Goal: Book appointment/travel/reservation

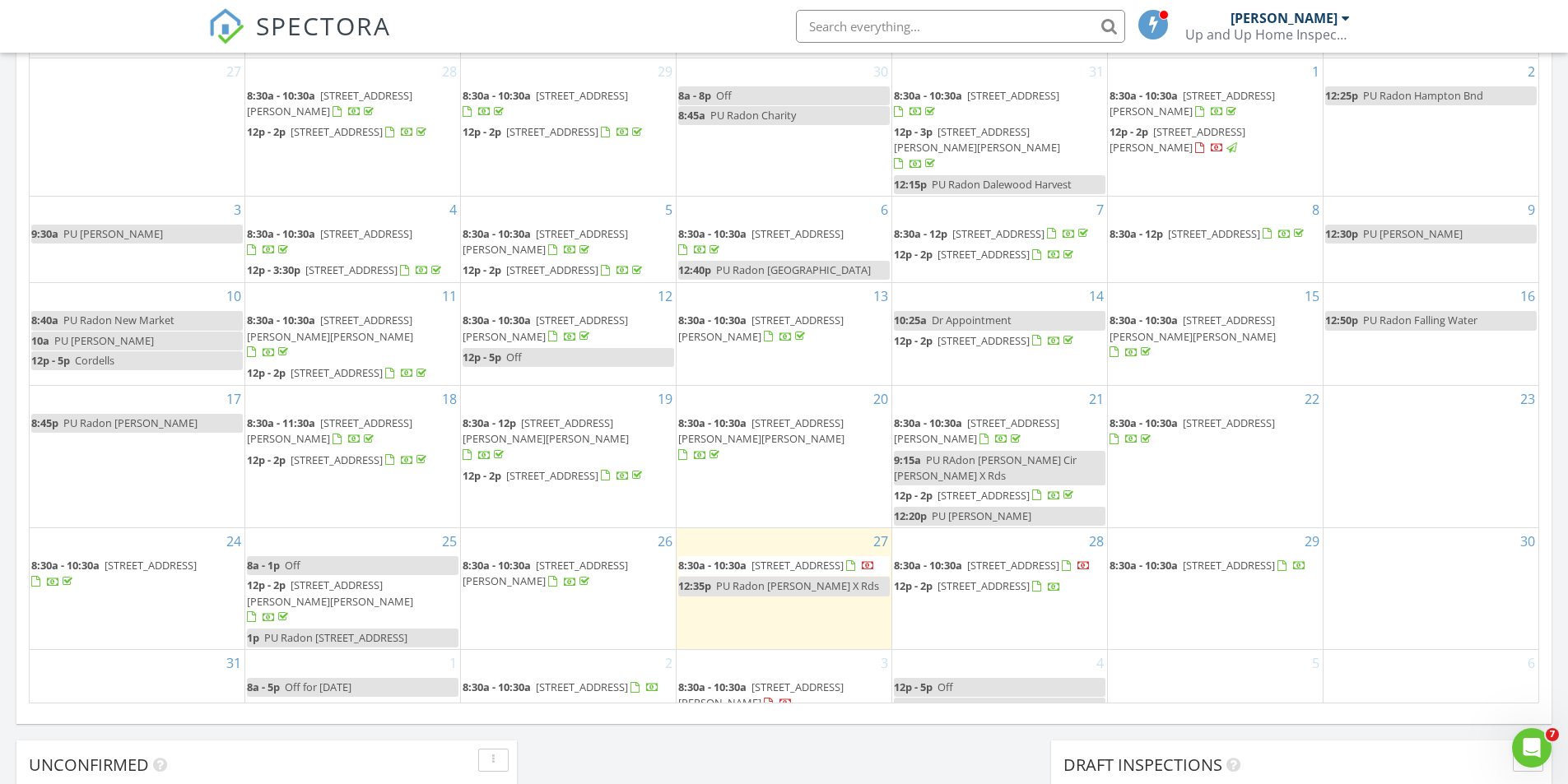
scroll to position [33, 0]
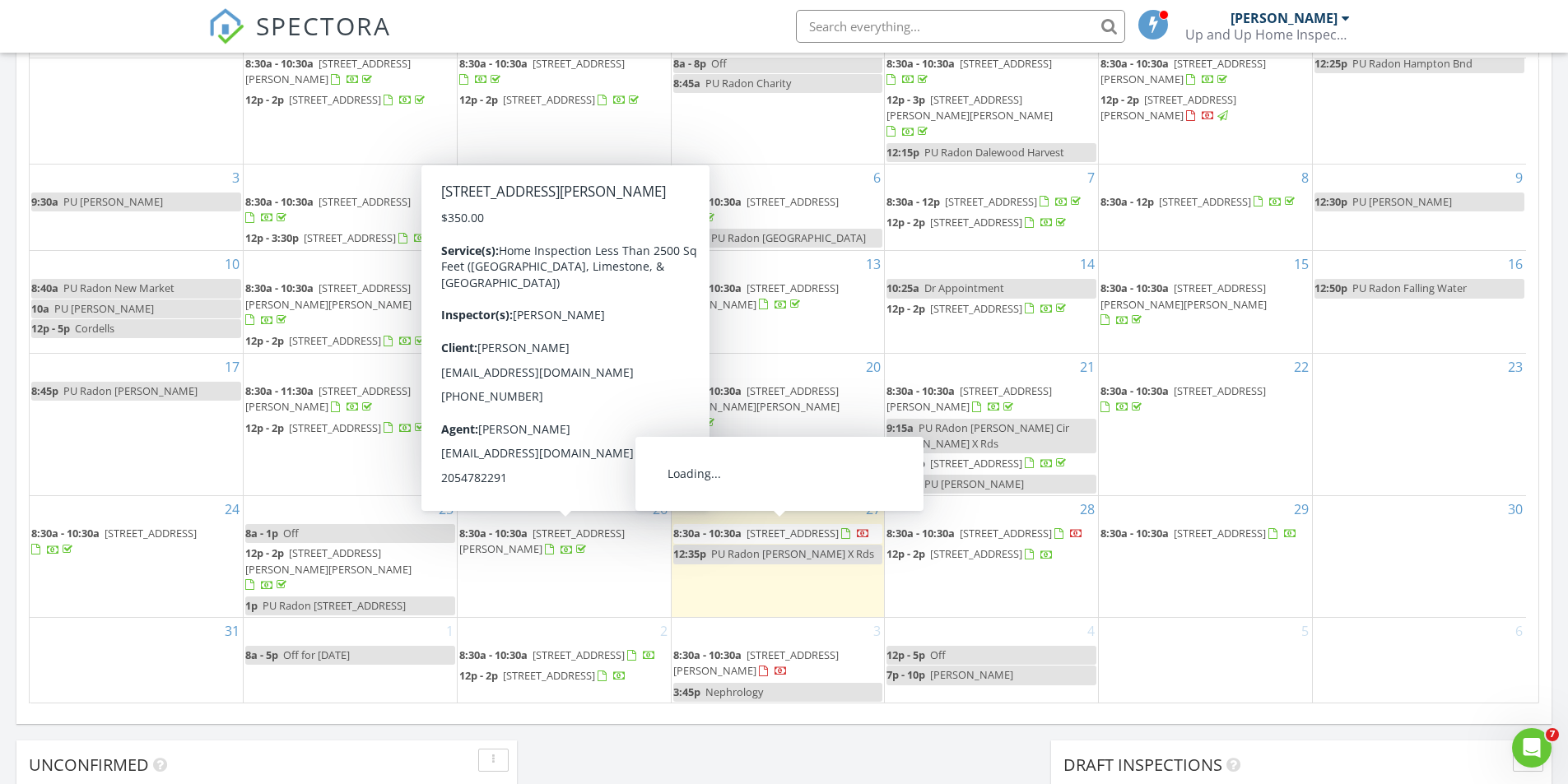
click at [1182, 591] on div "29 8:30a - 10:30a 1511 16th Ave SE, Decatur 35601" at bounding box center [1206, 557] width 213 height 121
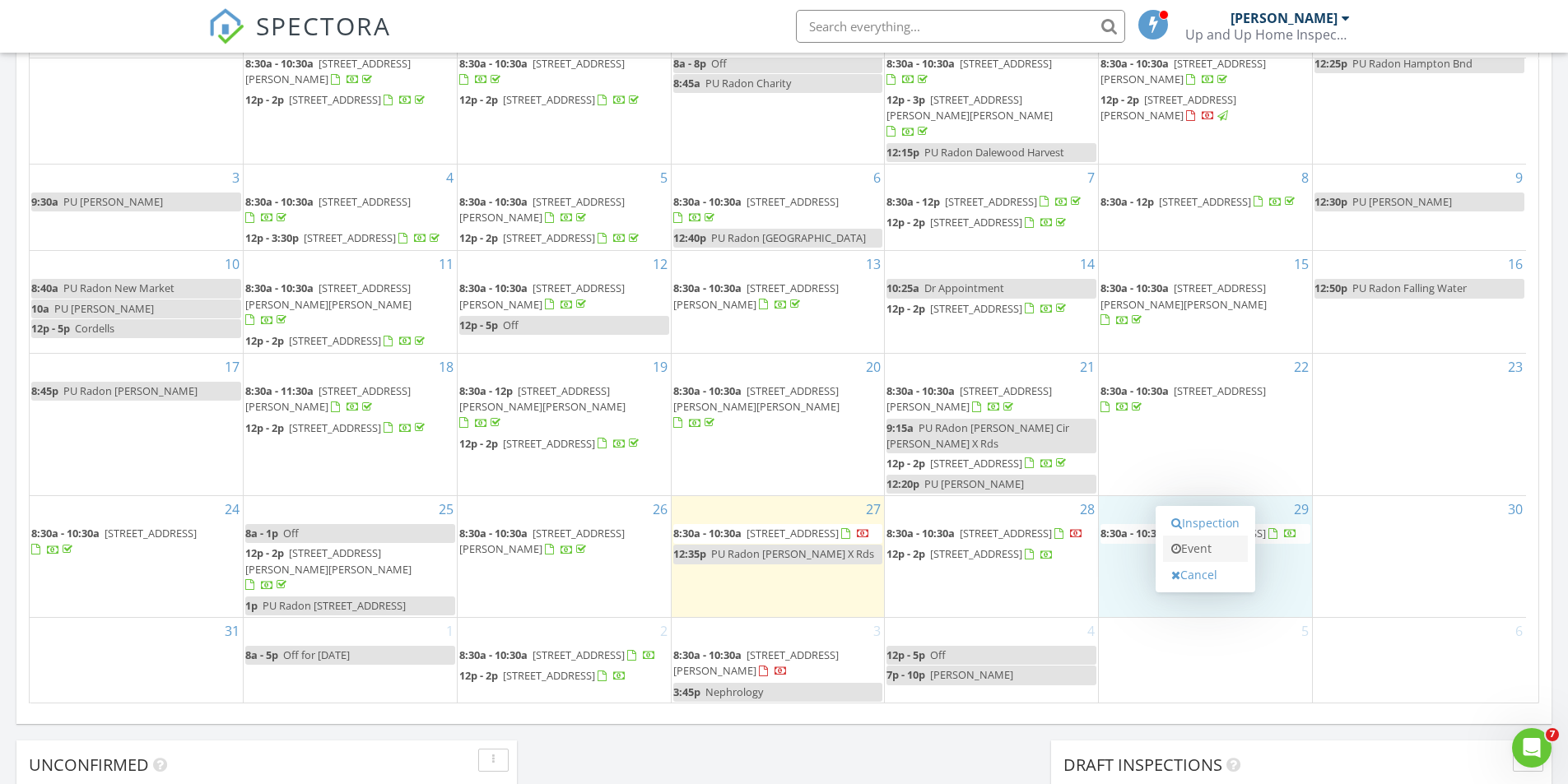
click at [1192, 556] on link "Event" at bounding box center [1205, 548] width 85 height 26
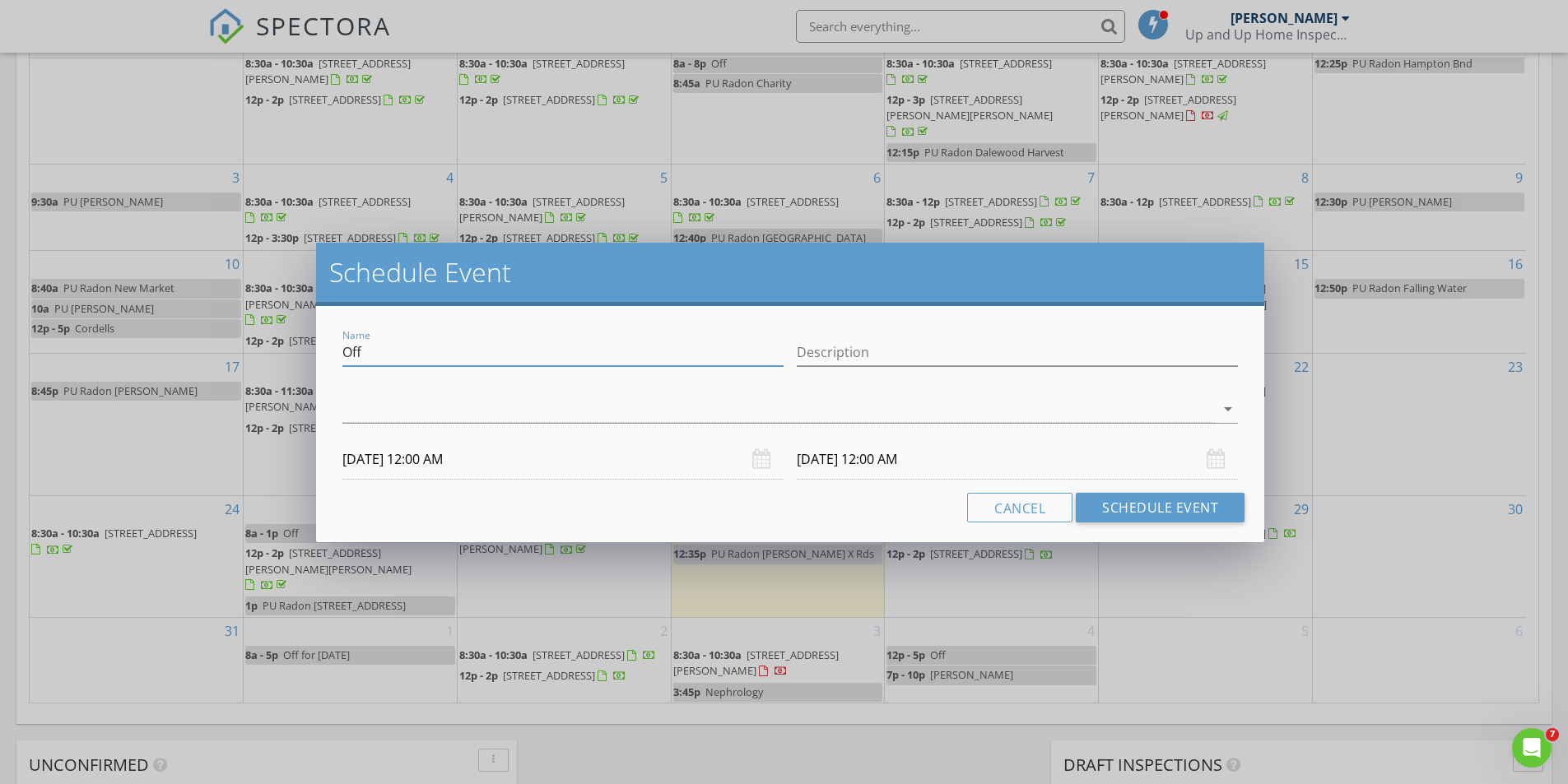
drag, startPoint x: 487, startPoint y: 352, endPoint x: 312, endPoint y: 352, distance: 175.0
click at [313, 352] on div "Schedule Event Name Off Description arrow_drop_down 08/29/2025 12:00 AM 08/30/2…" at bounding box center [784, 392] width 1568 height 784
type input "PU Radon Wyandotte"
click at [398, 406] on div at bounding box center [779, 410] width 873 height 27
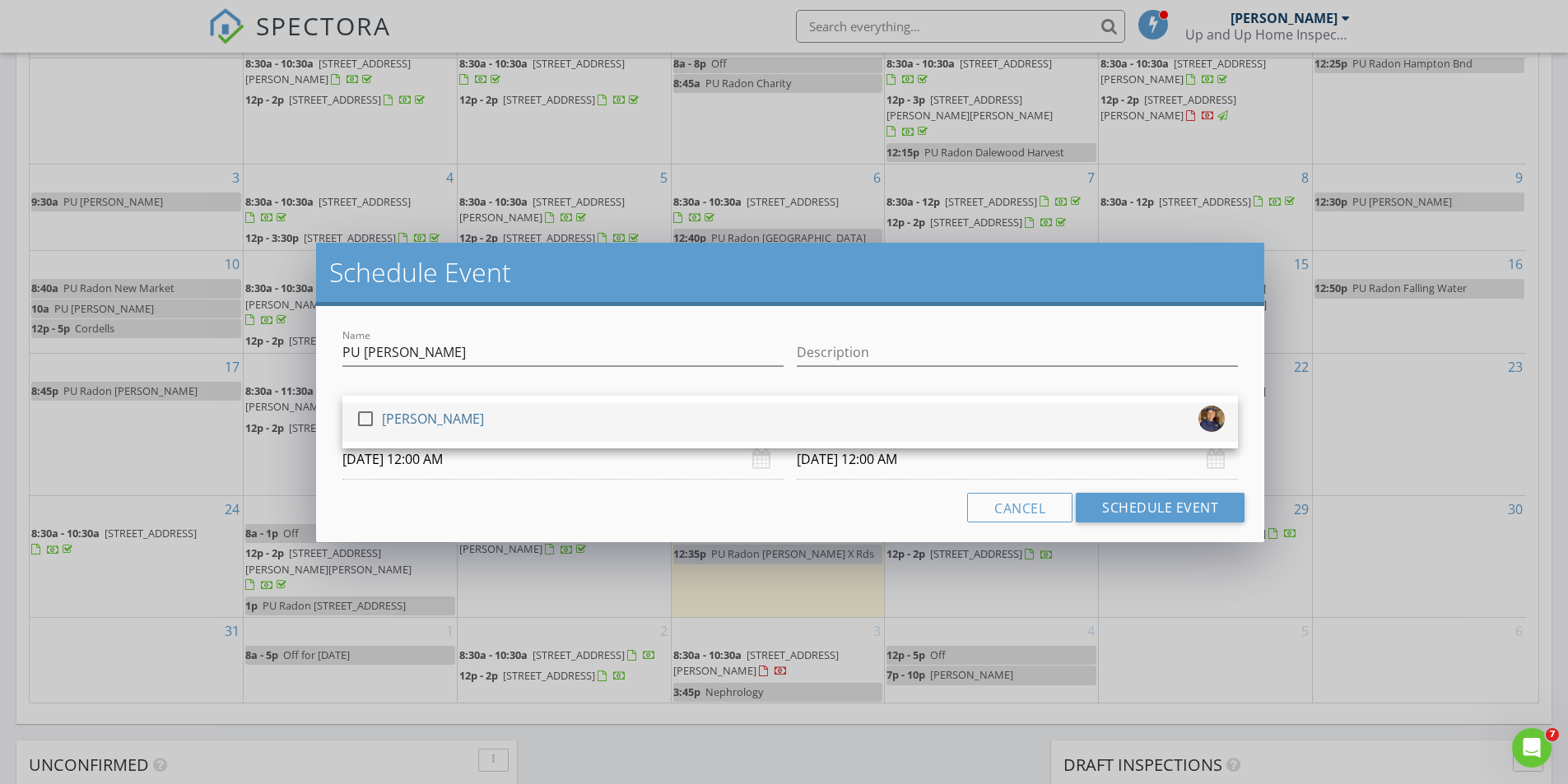
click at [408, 411] on div "[PERSON_NAME]" at bounding box center [433, 418] width 102 height 26
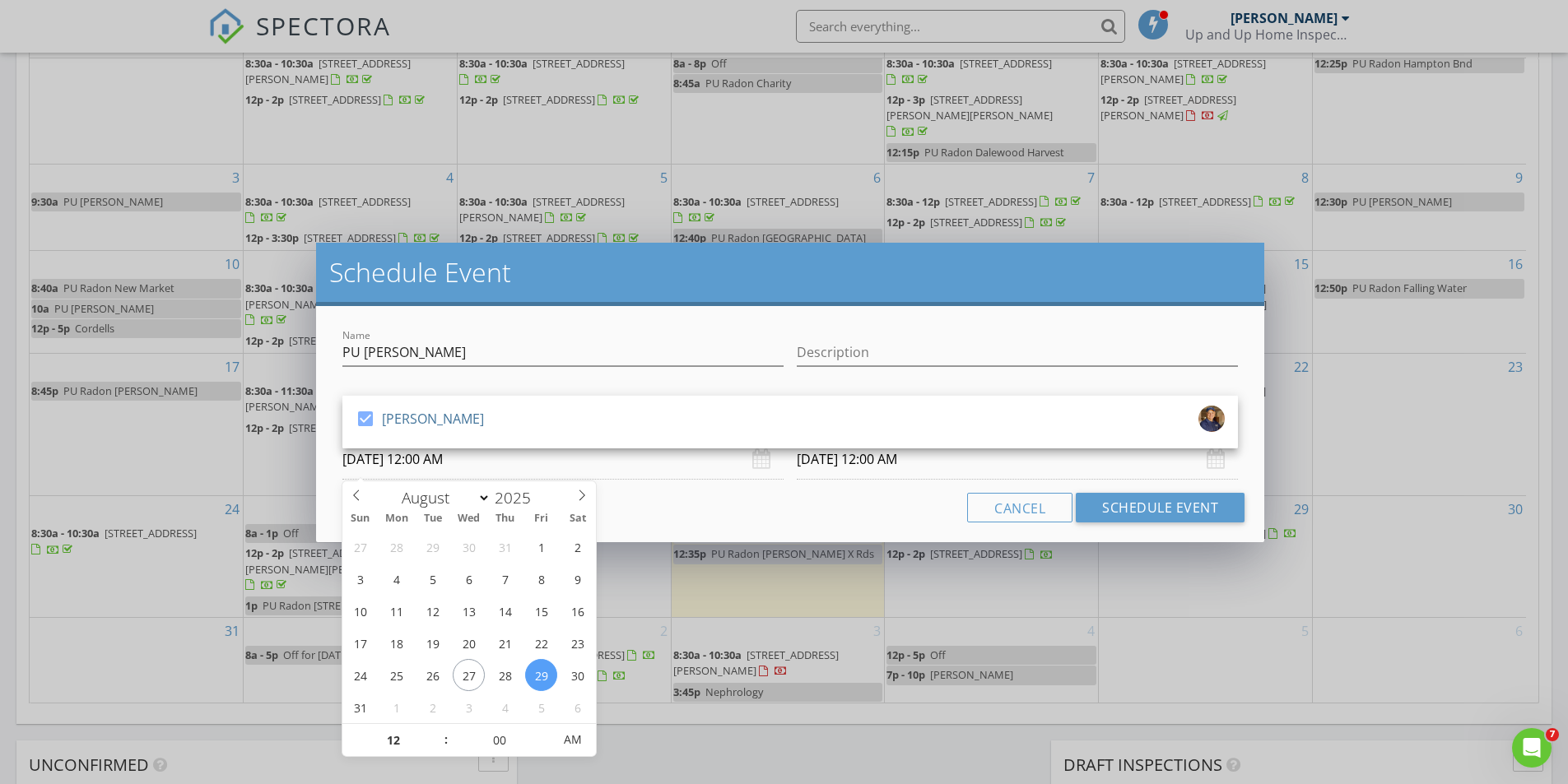
click at [448, 463] on input "08/29/2025 12:00 AM" at bounding box center [563, 459] width 441 height 40
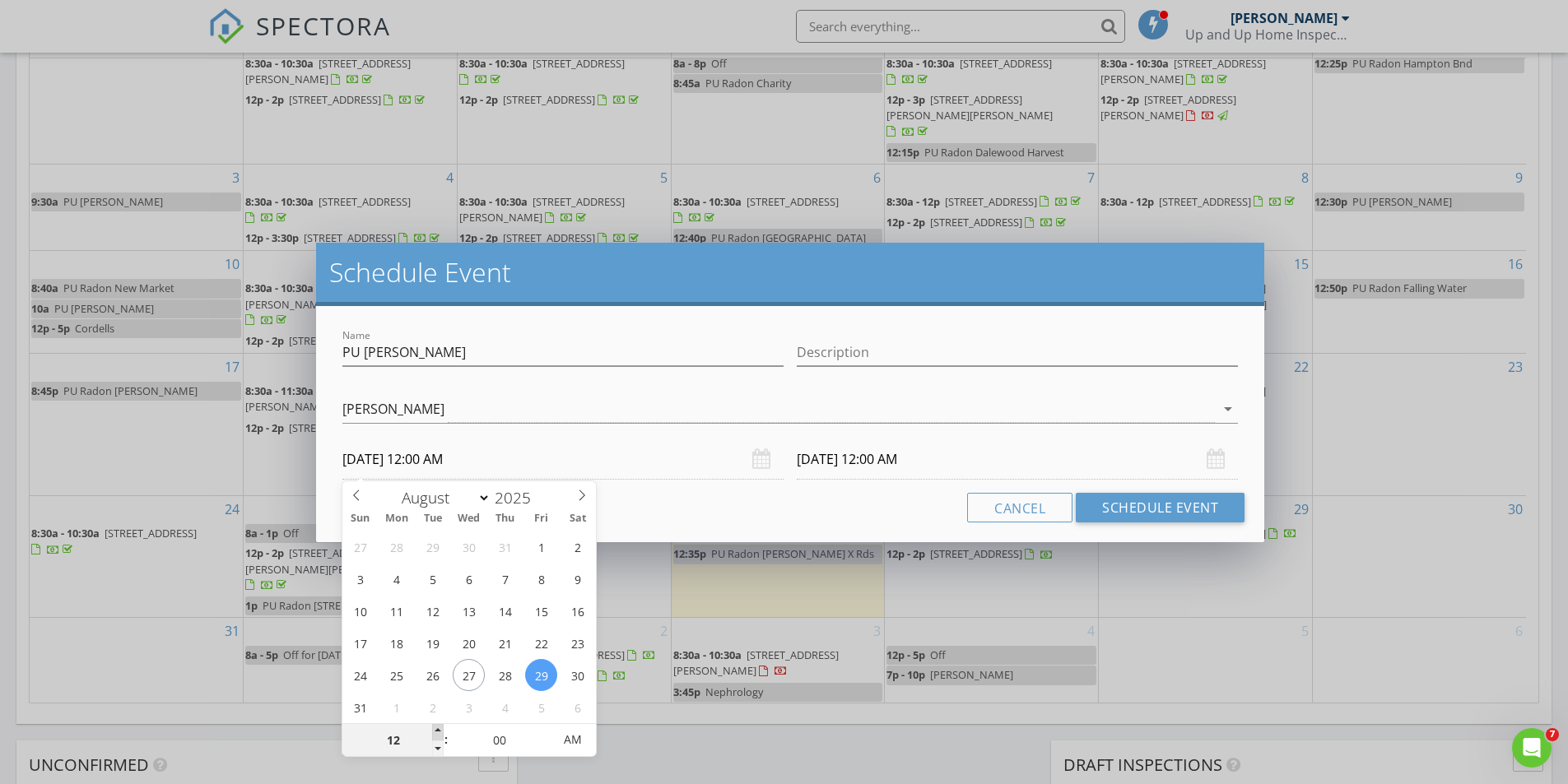
type input "01"
type input "08/29/2025 1:00 AM"
click at [439, 734] on span at bounding box center [438, 733] width 12 height 17
type input "02"
type input "08/29/2025 2:00 AM"
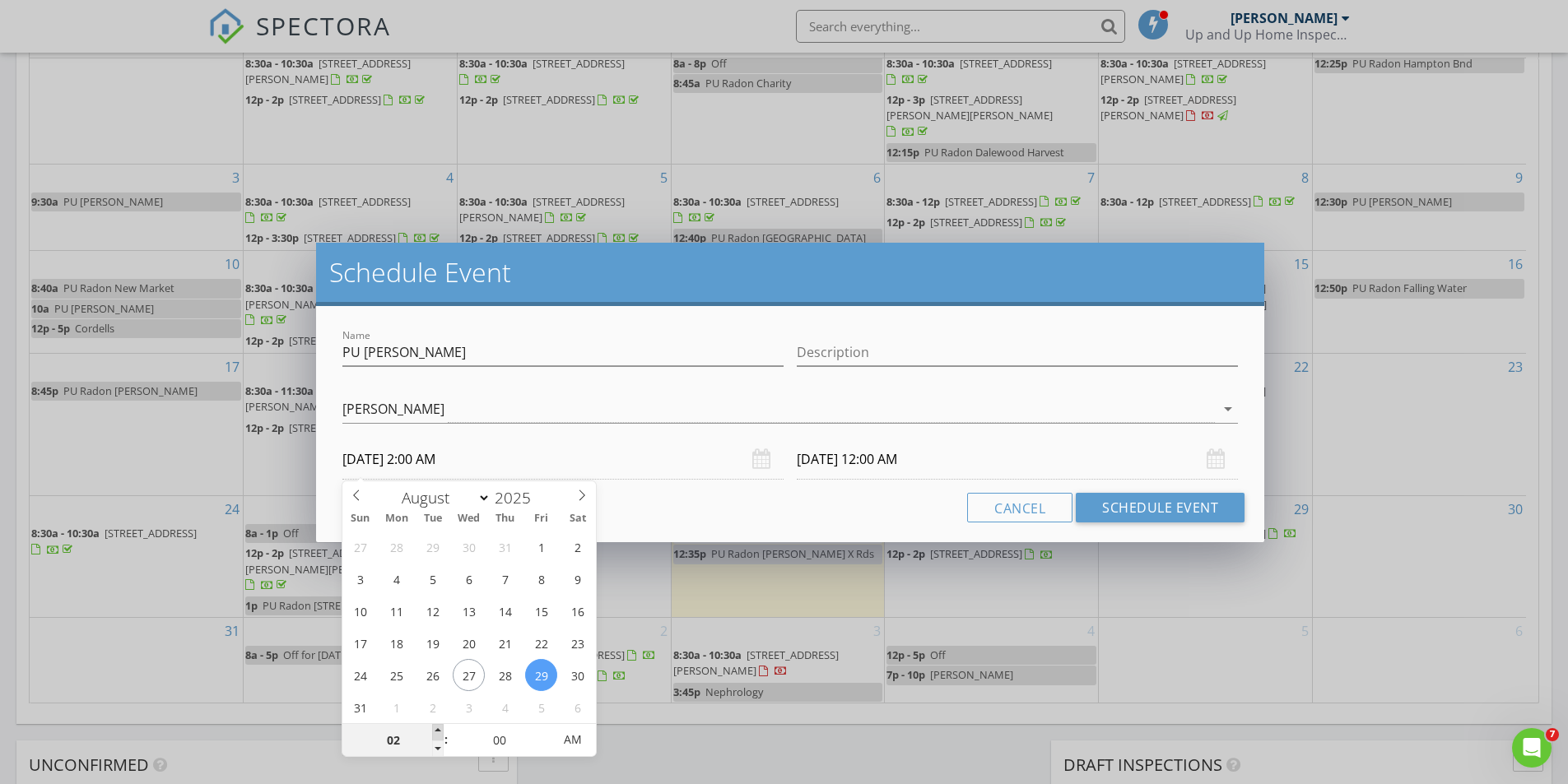
click at [439, 734] on span at bounding box center [438, 733] width 12 height 17
type input "08/30/2025 2:00 AM"
type input "03"
type input "08/29/2025 3:00 AM"
click at [439, 734] on span at bounding box center [438, 733] width 12 height 17
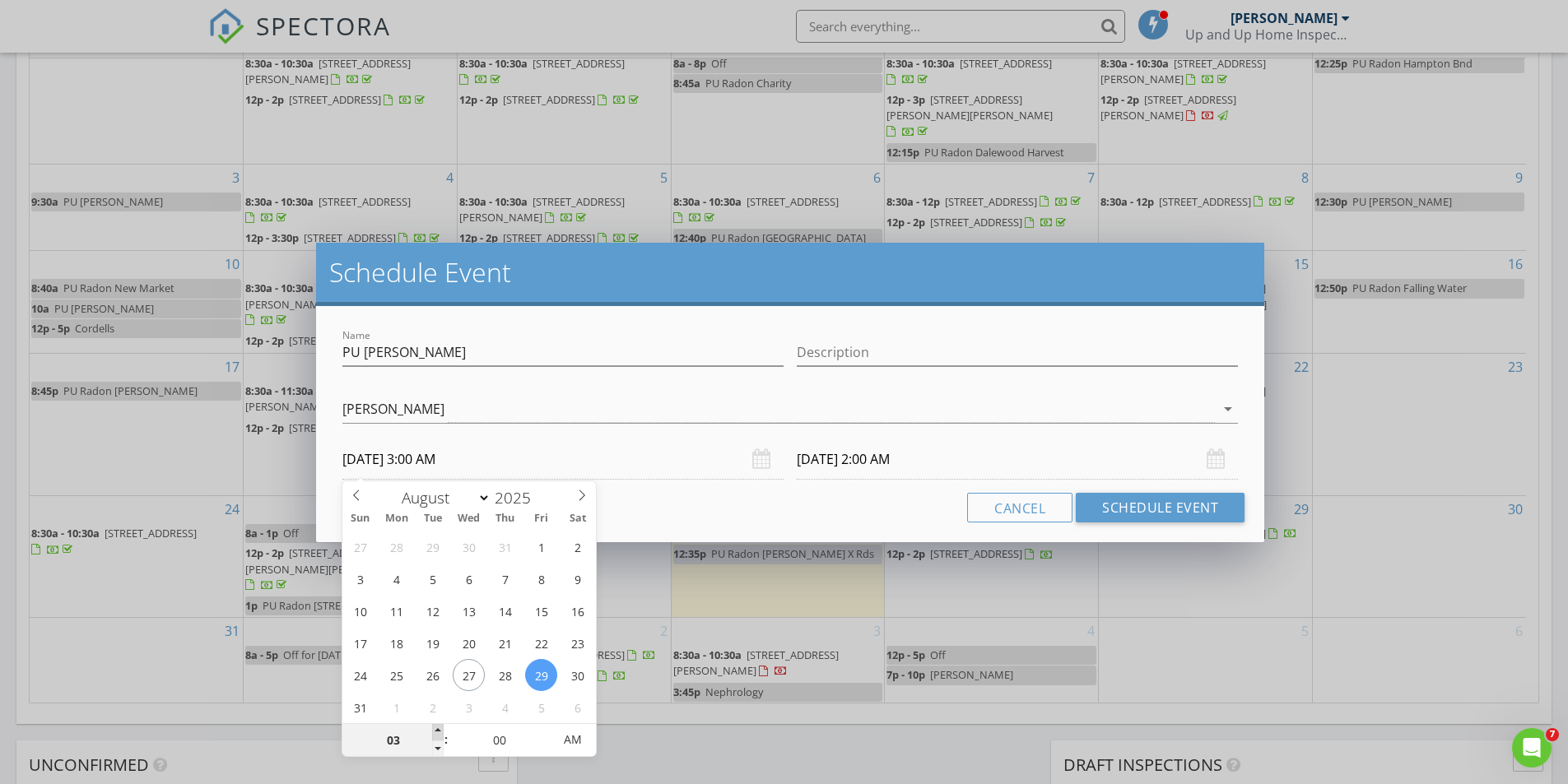
type input "04"
type input "08/29/2025 4:00 AM"
click at [439, 734] on span at bounding box center [438, 733] width 12 height 17
type input "05"
type input "08/29/2025 5:00 AM"
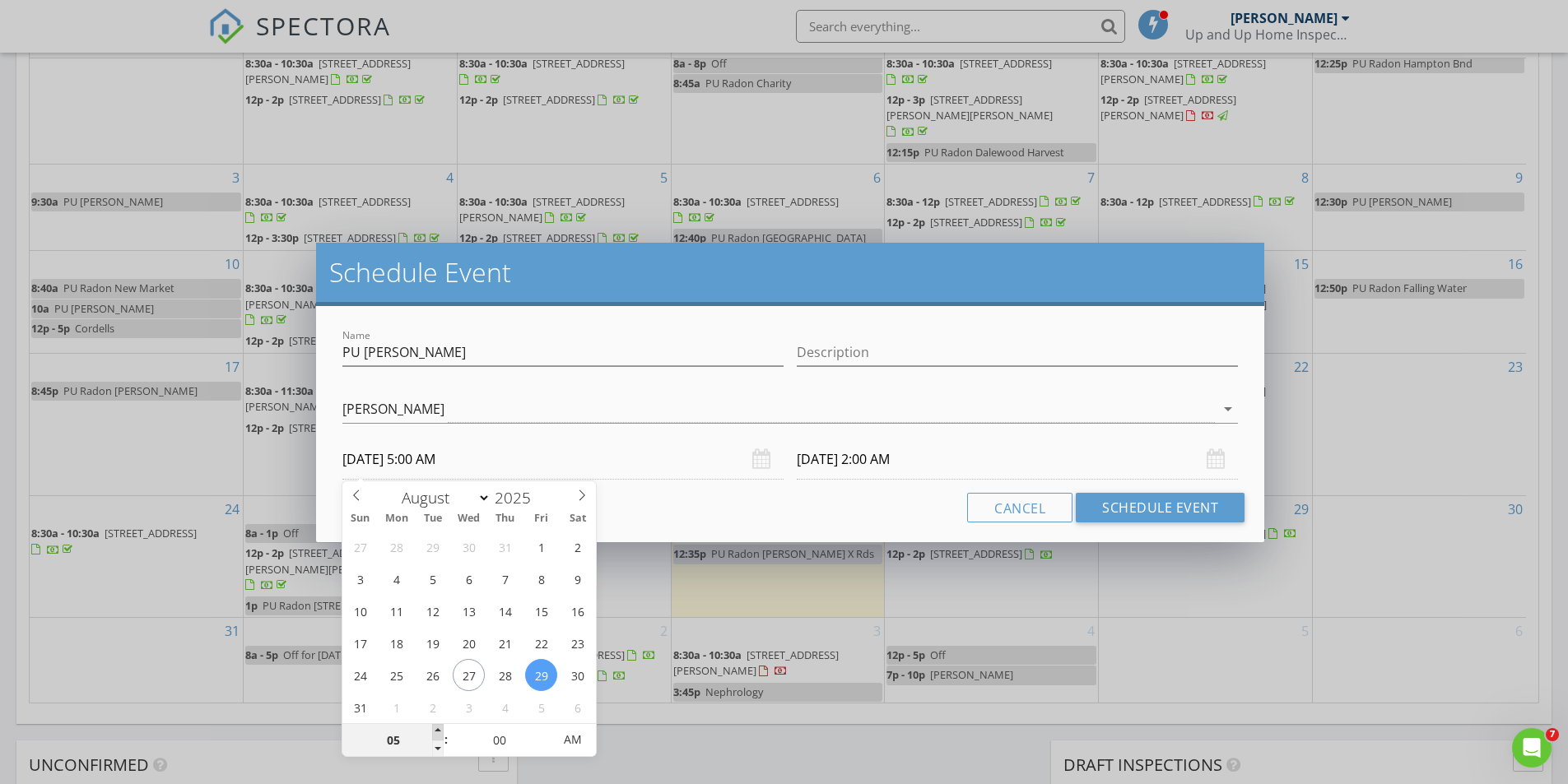
click at [439, 734] on span at bounding box center [438, 733] width 12 height 17
type input "06"
type input "08/29/2025 6:00 AM"
click at [439, 733] on span at bounding box center [438, 733] width 12 height 17
type input "07"
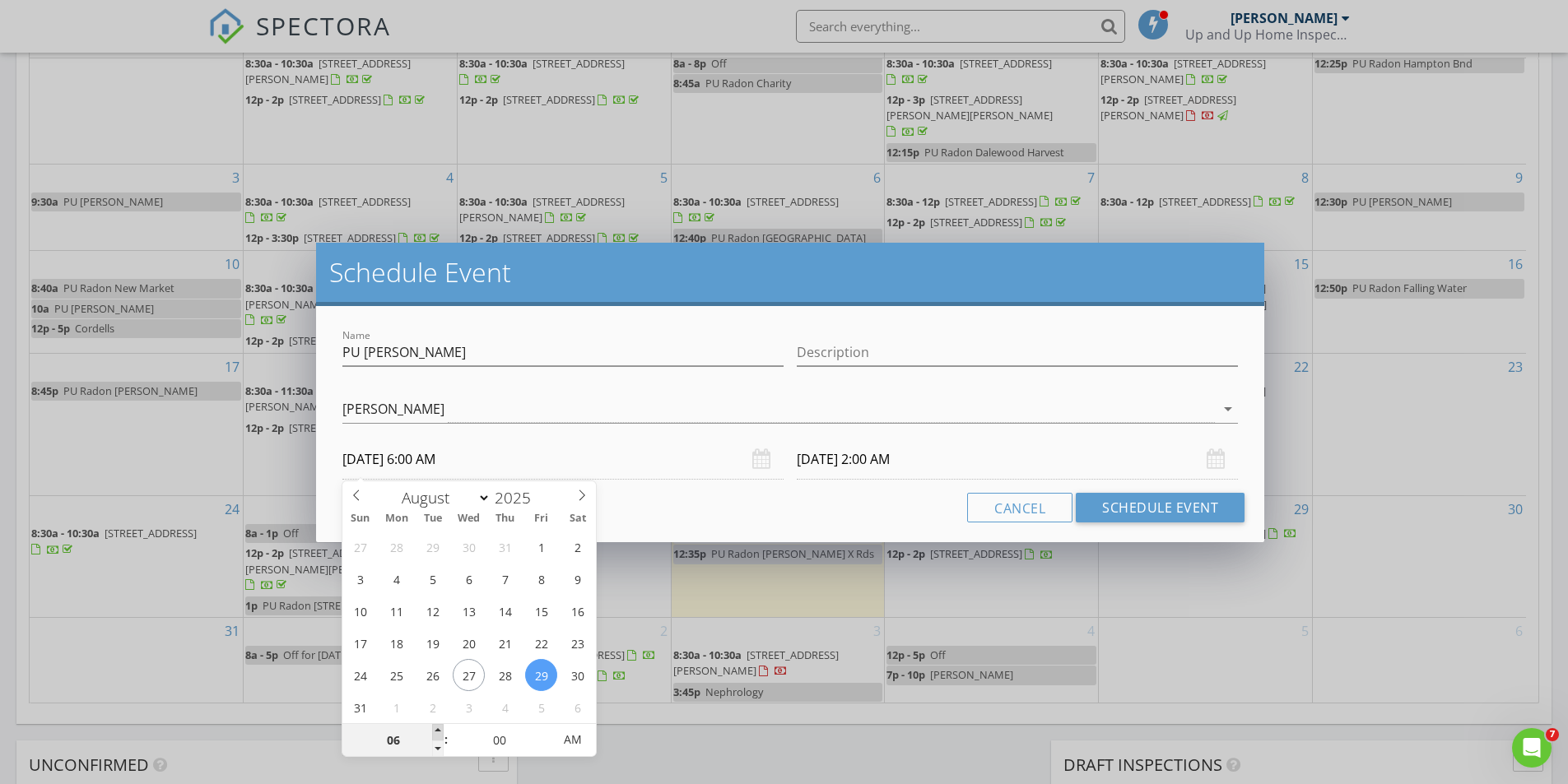
type input "08/29/2025 7:00 AM"
click at [439, 733] on span at bounding box center [438, 733] width 12 height 17
type input "08/30/2025 7:00 AM"
type input "08"
type input "08/29/2025 8:00 AM"
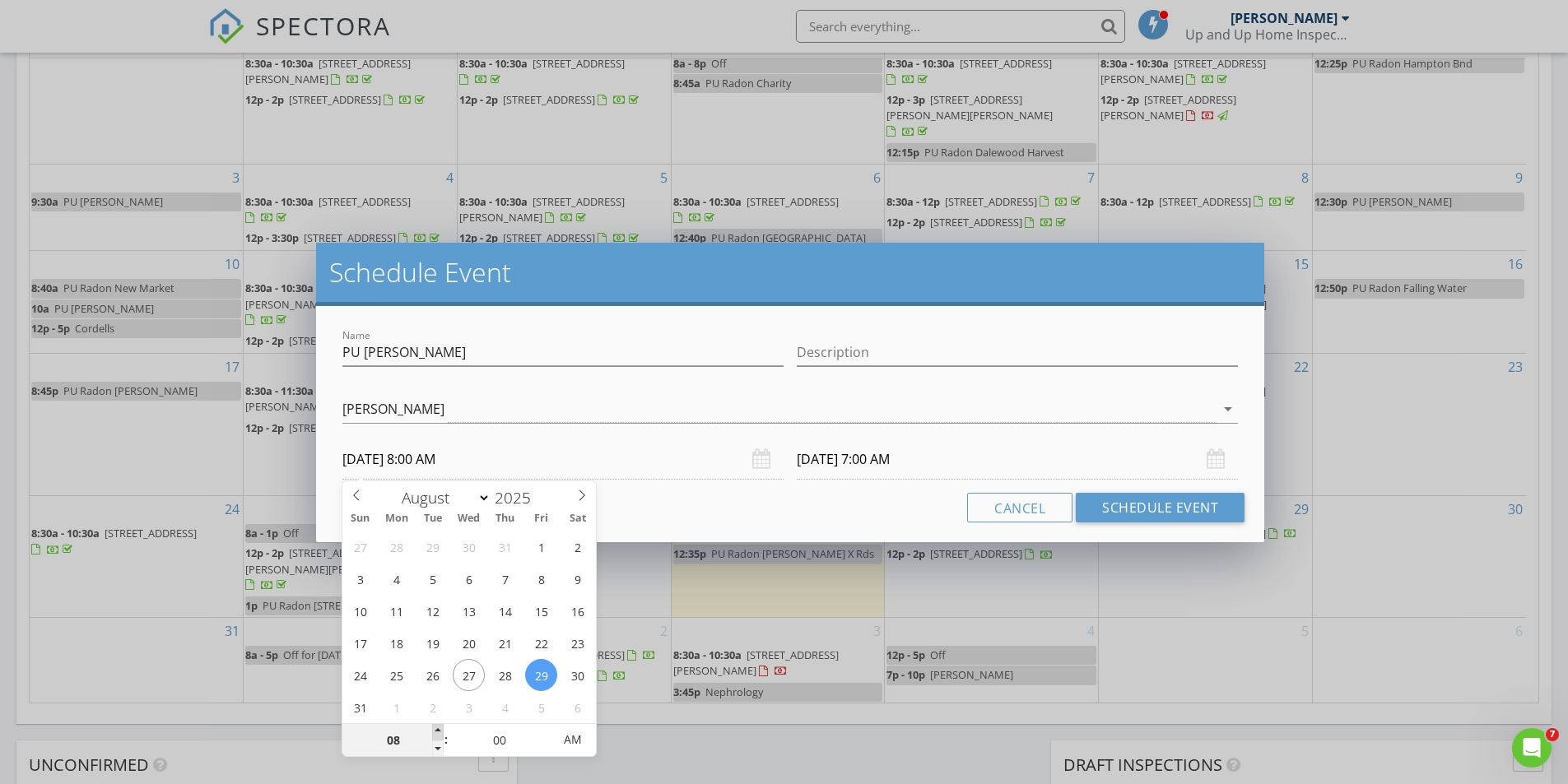
click at [439, 733] on span at bounding box center [438, 733] width 12 height 17
type input "08/30/2025 8:00 AM"
type input "09"
type input "08/29/2025 9:00 AM"
click at [439, 733] on span at bounding box center [438, 733] width 12 height 17
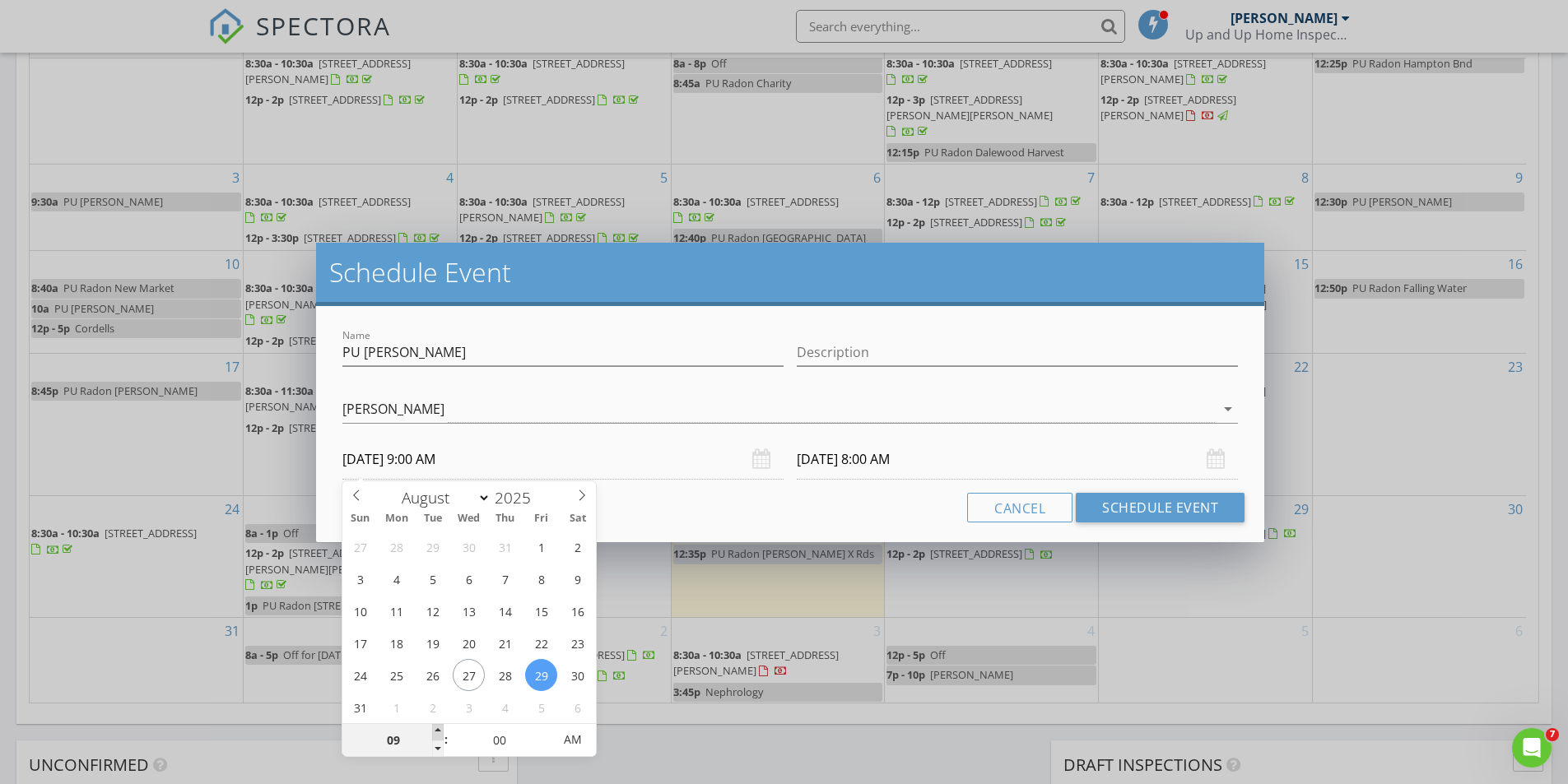
type input "08/30/2025 9:00 AM"
type input "05"
type input "08/29/2025 9:05 AM"
click at [546, 729] on span at bounding box center [544, 733] width 12 height 17
type input "10"
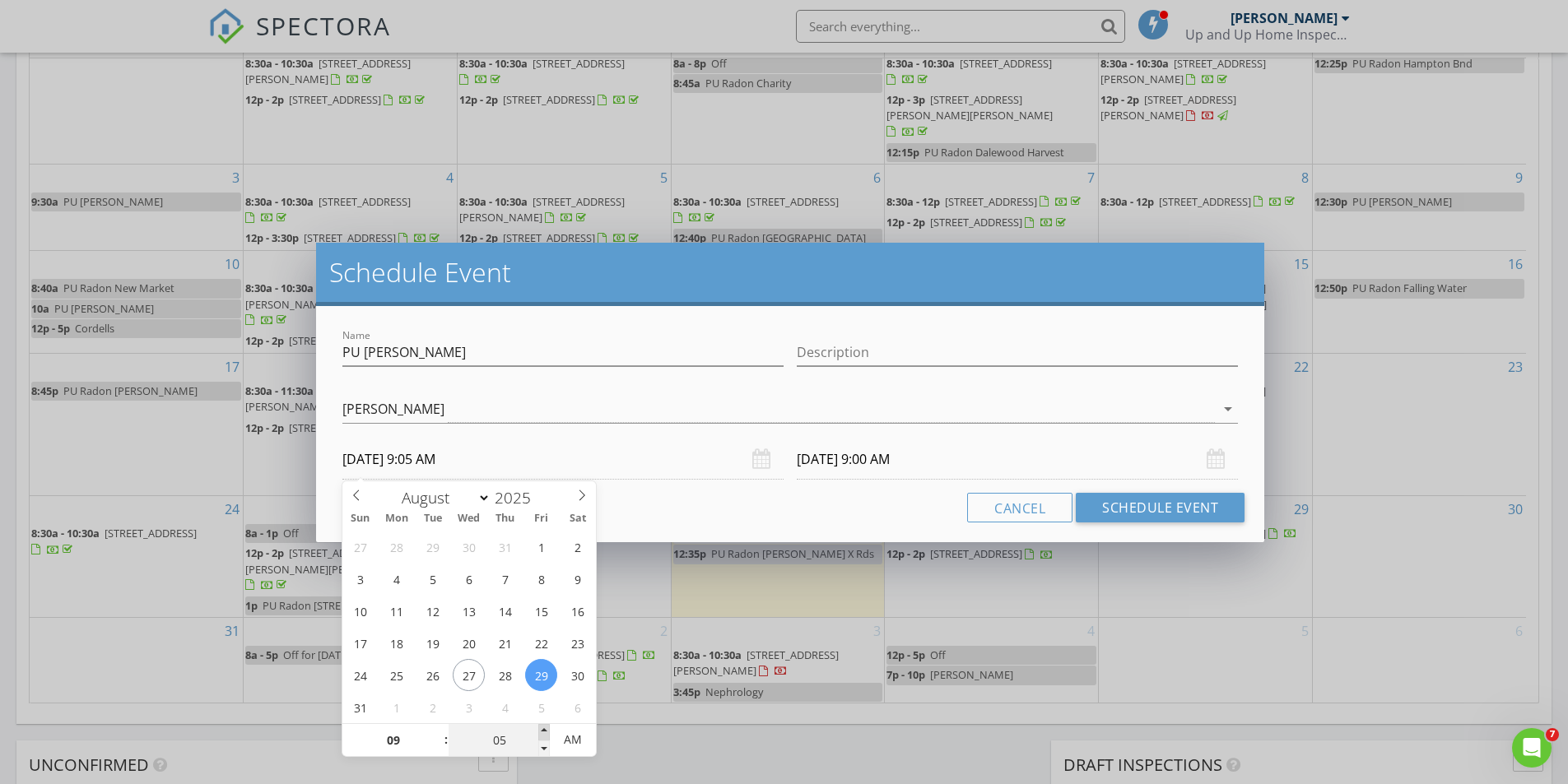
type input "08/29/2025 9:10 AM"
click at [546, 729] on span at bounding box center [544, 733] width 12 height 17
type input "15"
type input "08/29/2025 9:15 AM"
click at [546, 729] on span at bounding box center [544, 733] width 12 height 17
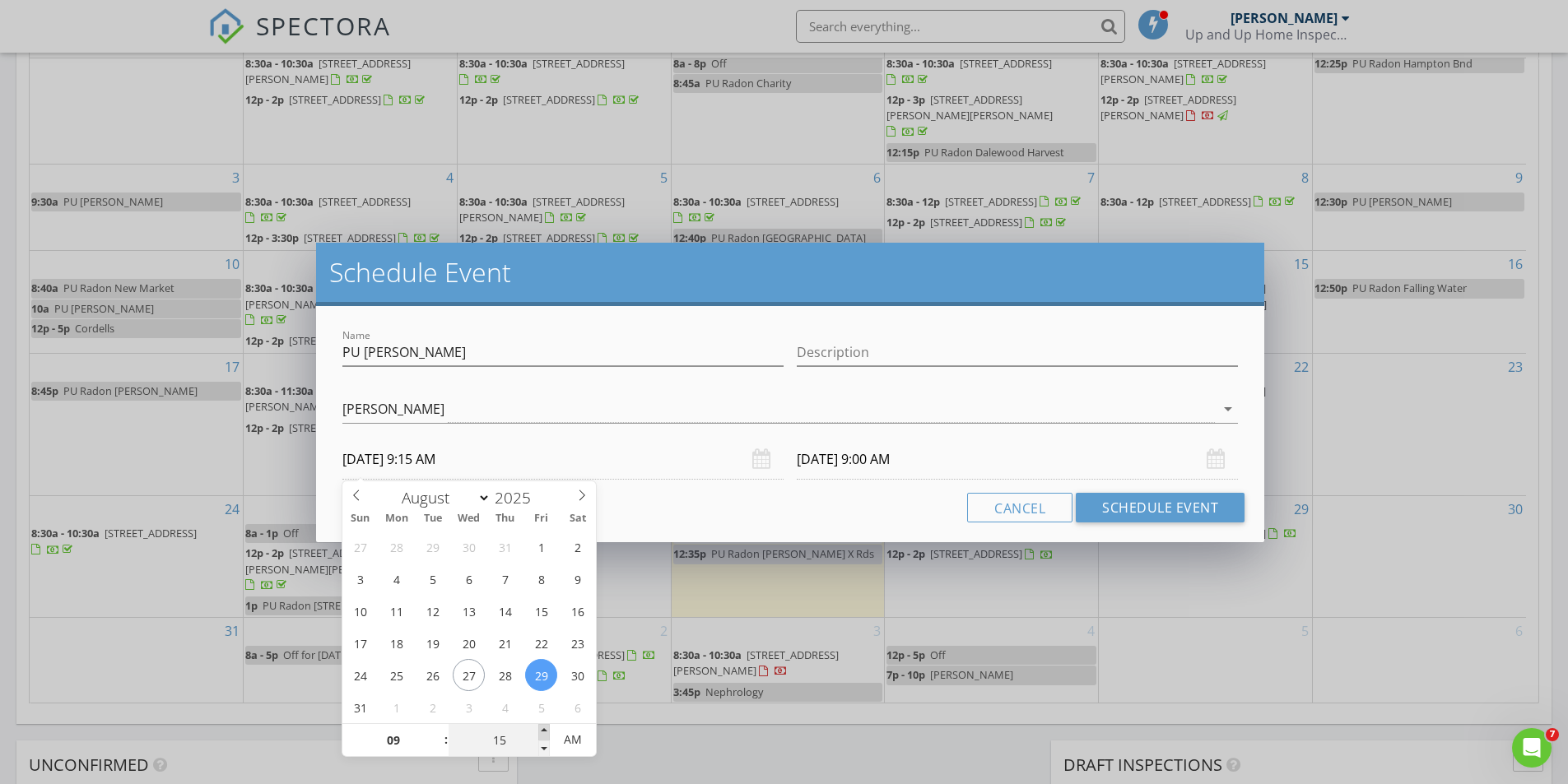
type input "20"
type input "08/29/2025 9:20 AM"
click at [546, 729] on span at bounding box center [544, 733] width 12 height 17
type input "20"
click at [658, 517] on div "Cancel Schedule Event" at bounding box center [790, 507] width 909 height 29
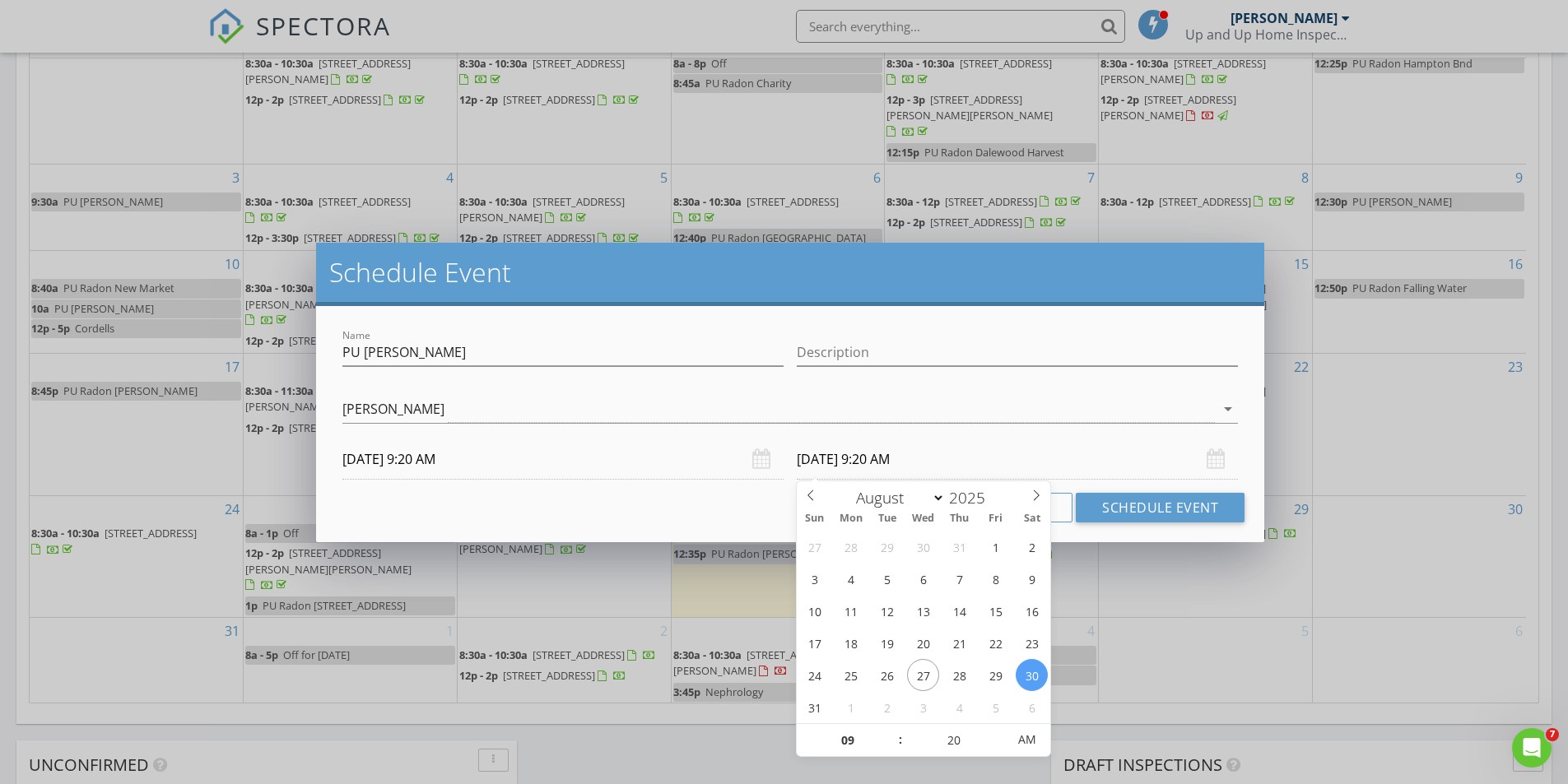
click at [833, 464] on input "08/30/2025 9:20 AM" at bounding box center [1017, 459] width 441 height 40
type input "08/29/2025 9:20 AM"
click at [695, 511] on div "Cancel Schedule Event" at bounding box center [790, 507] width 909 height 29
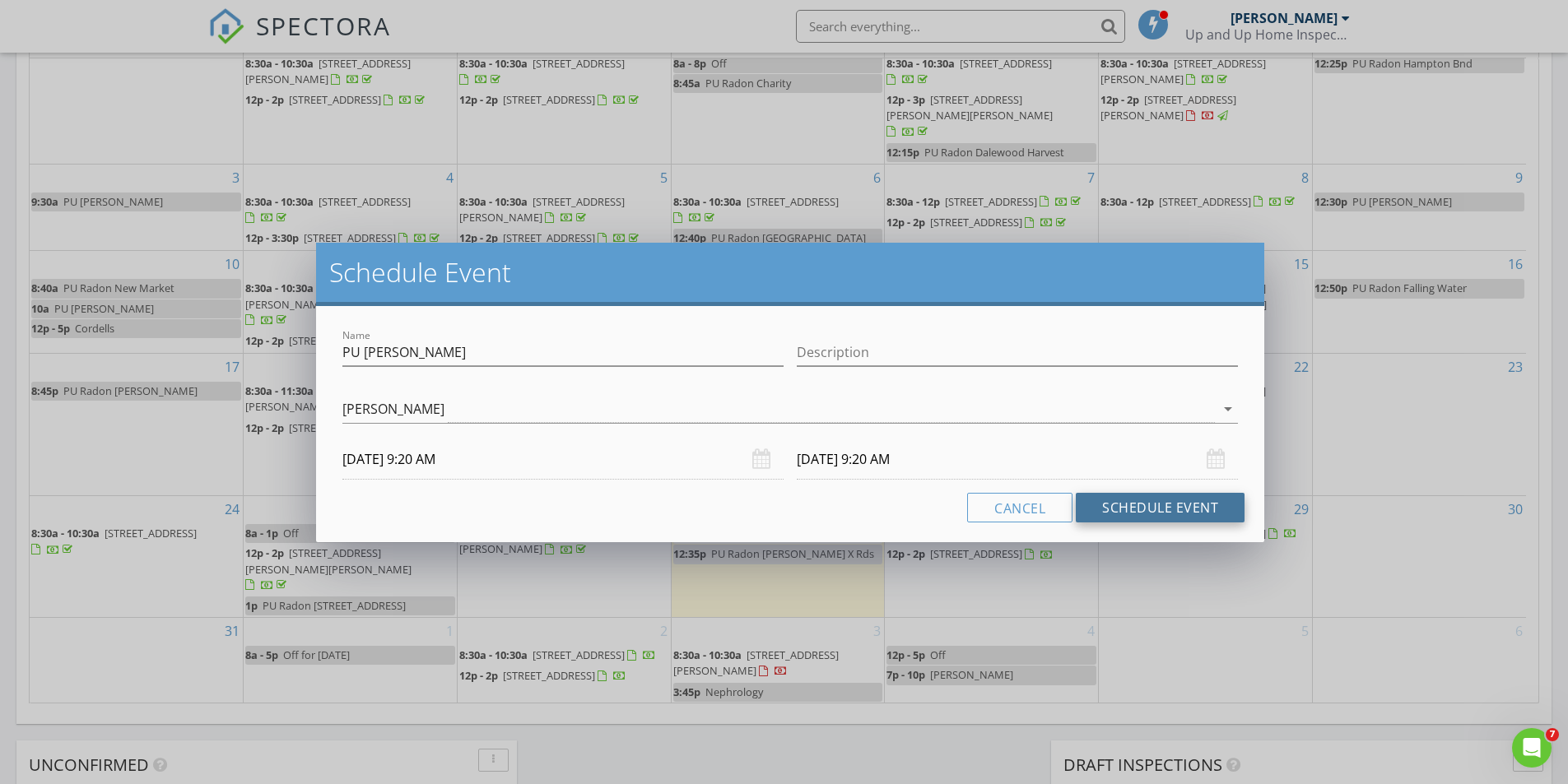
click at [1114, 504] on button "Schedule Event" at bounding box center [1160, 507] width 169 height 29
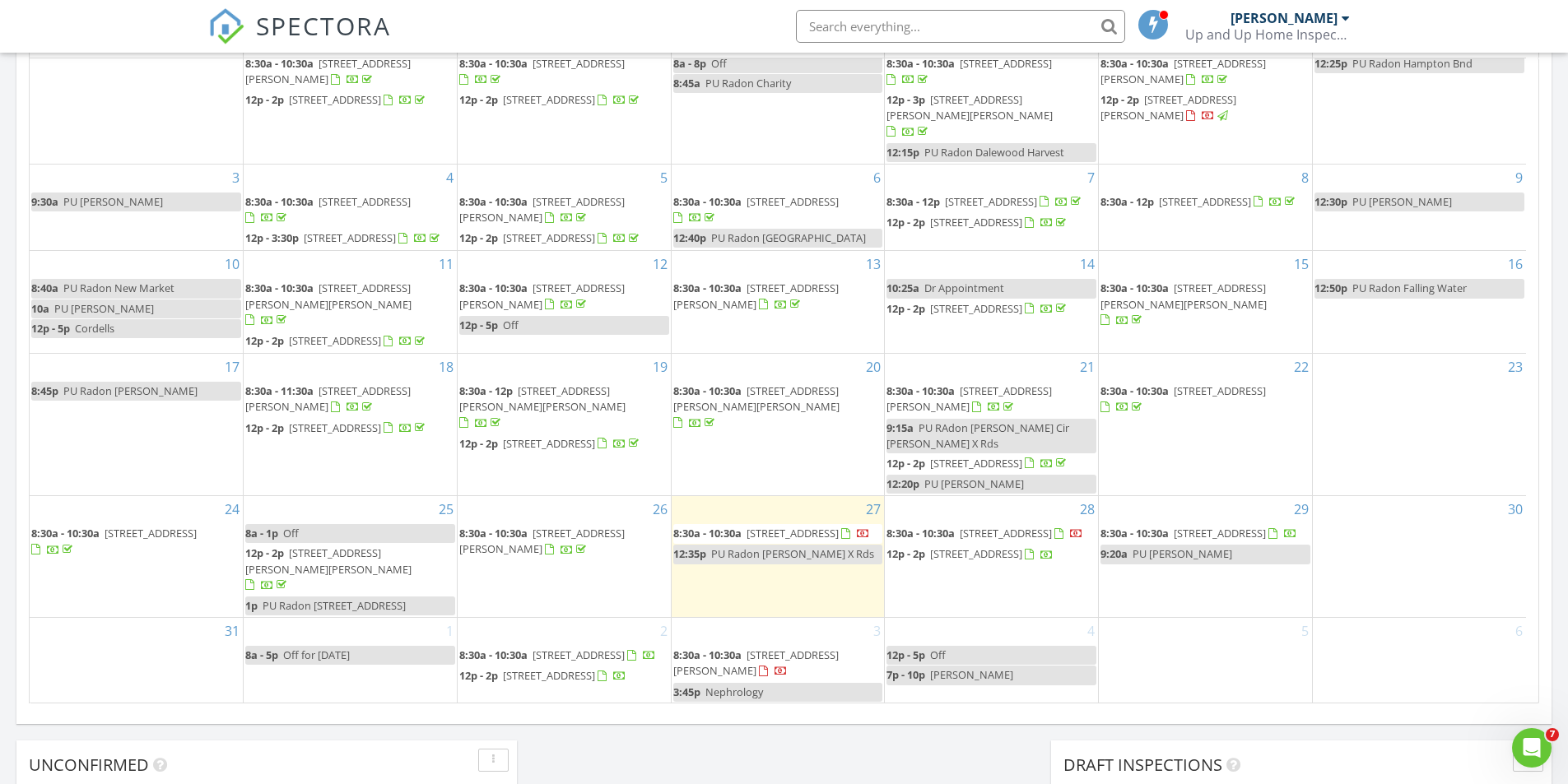
scroll to position [0, 0]
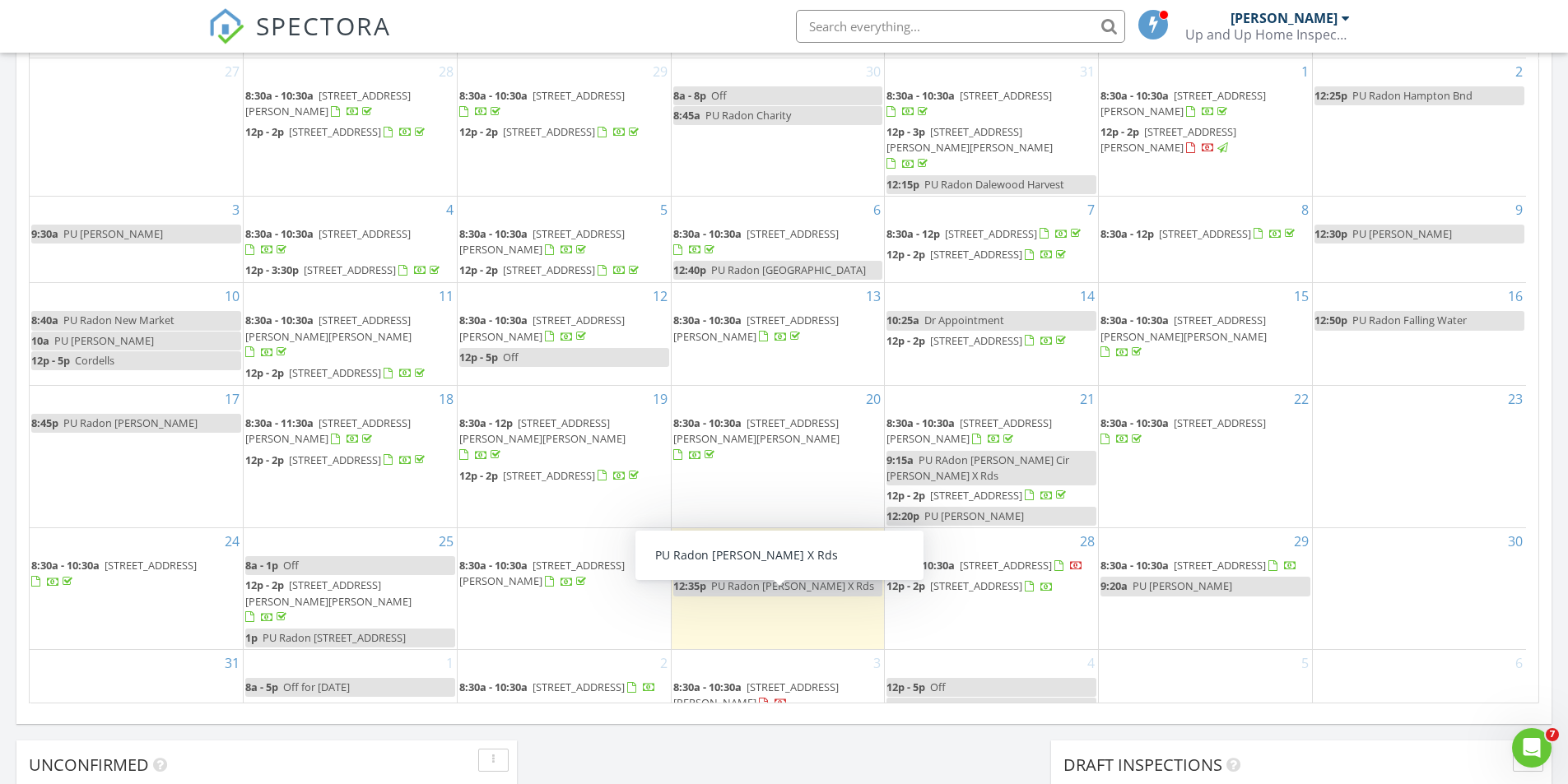
click at [793, 566] on span "12016 SW Wyandotte Dr, Huntsville 35803" at bounding box center [793, 566] width 92 height 15
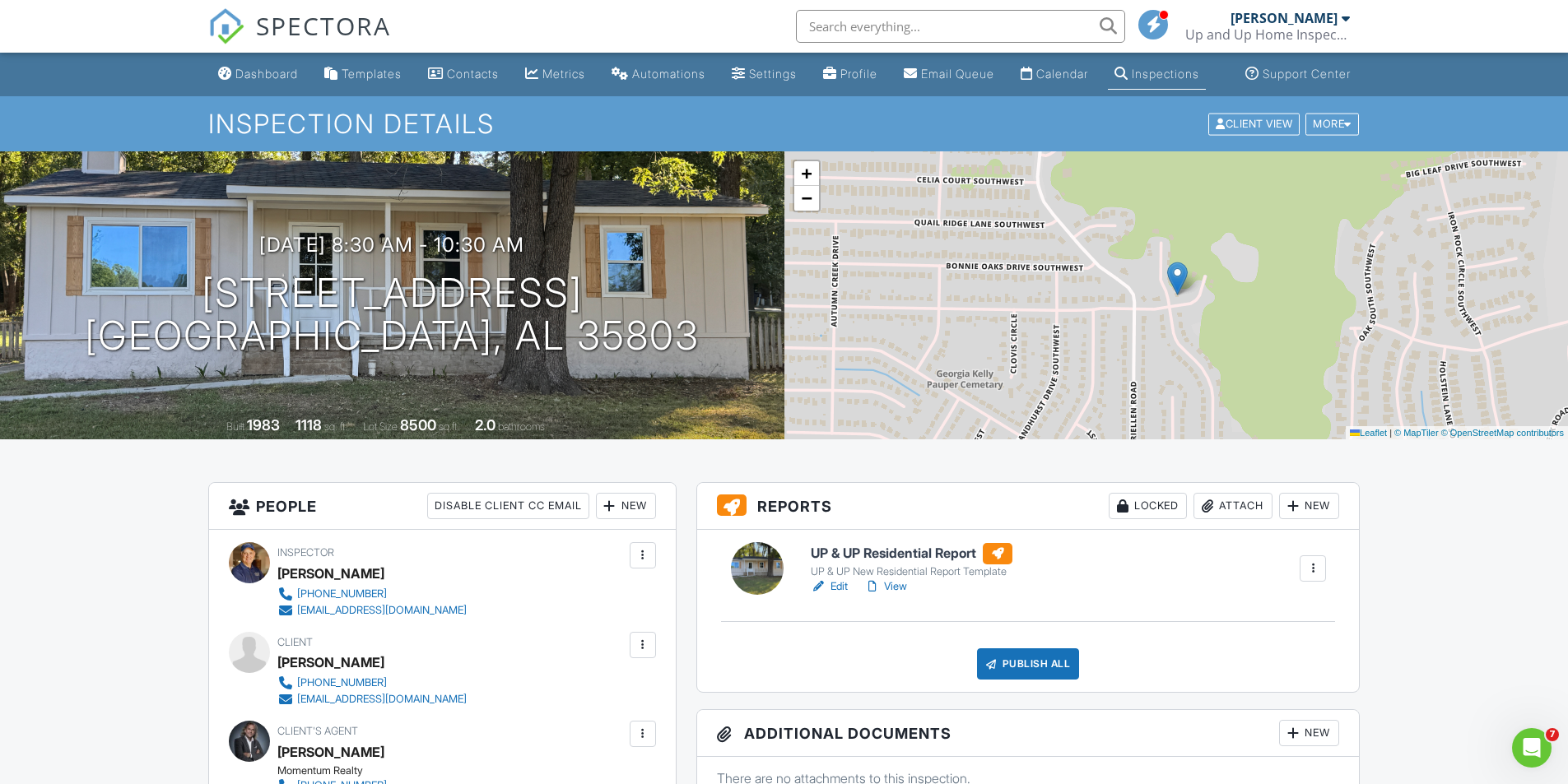
click at [832, 595] on link "Edit" at bounding box center [830, 587] width 37 height 17
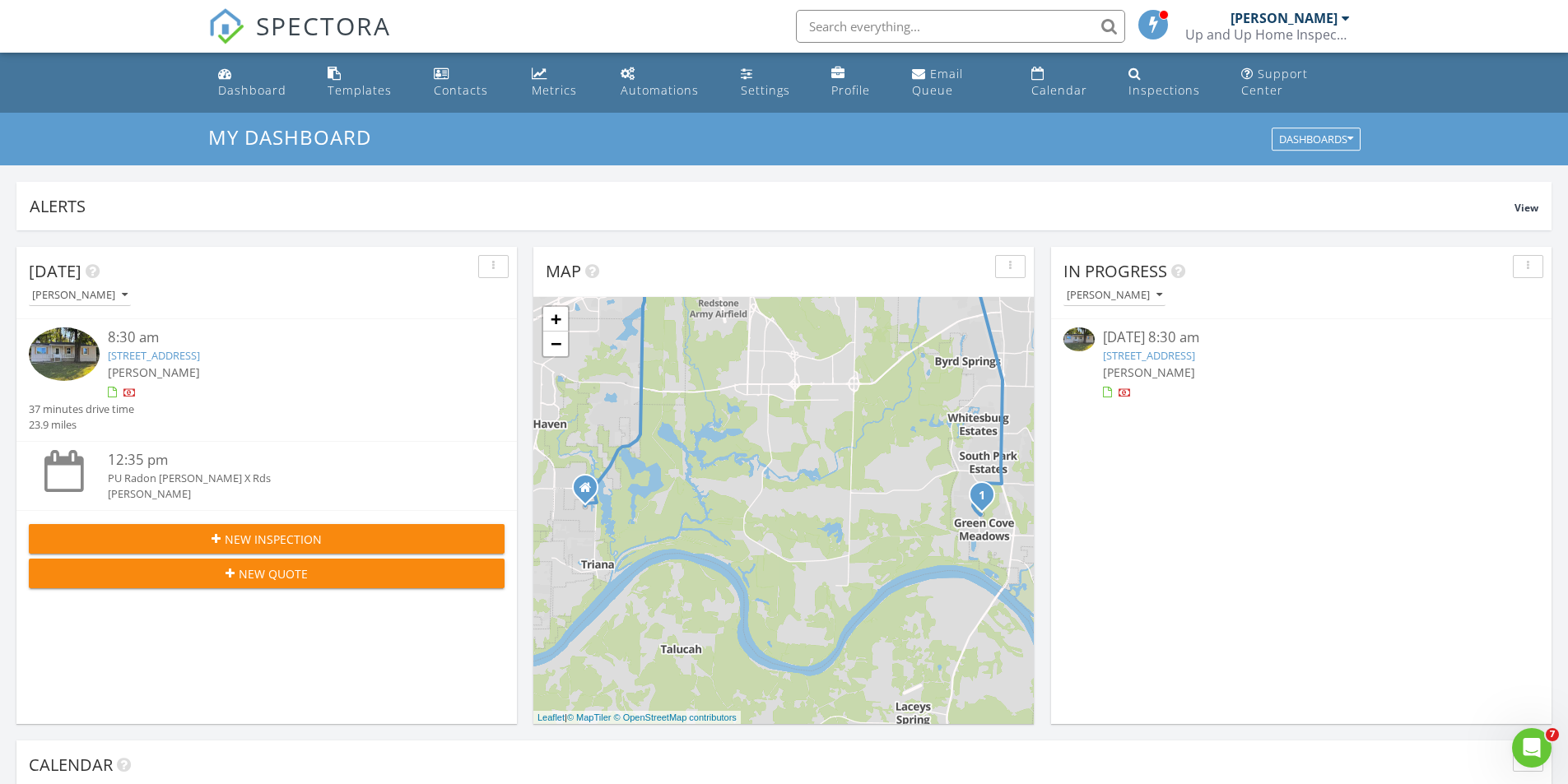
click at [43, 358] on img at bounding box center [64, 354] width 71 height 54
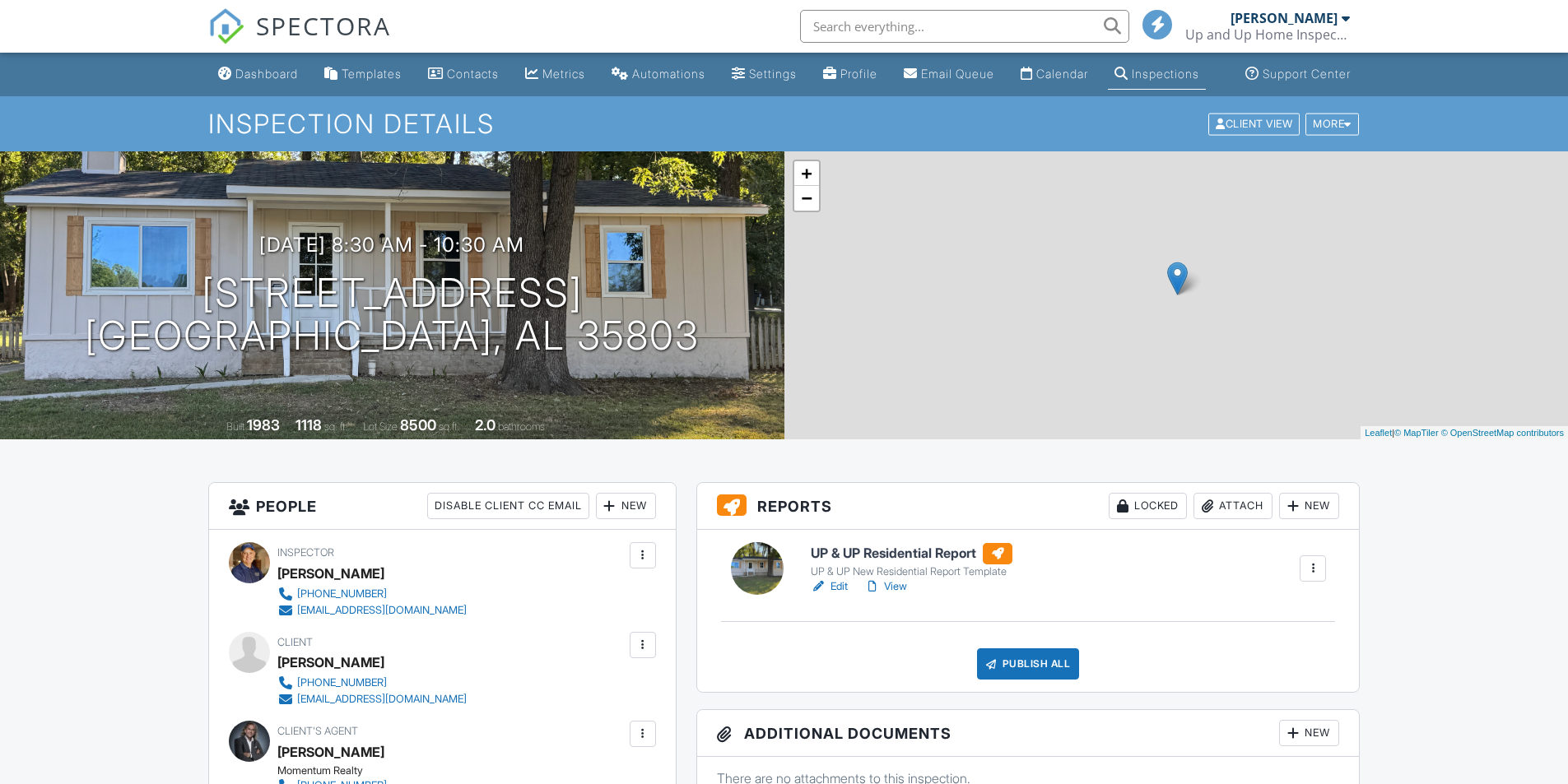
click at [837, 604] on div "UP & UP Residential Report UP & UP New Residential Report Template Edit View Qu…" at bounding box center [1028, 610] width 663 height 162
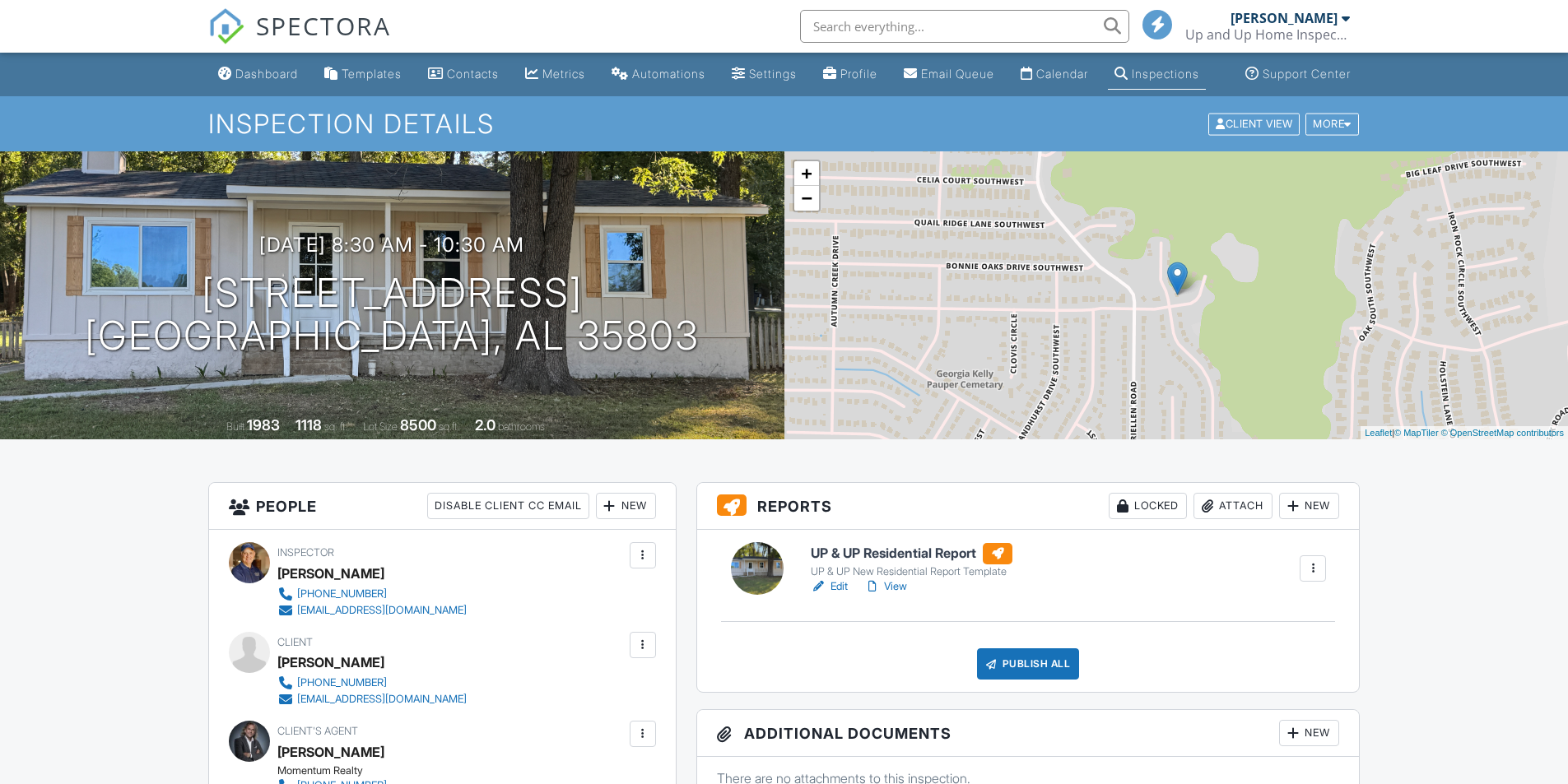
click at [837, 595] on link "Edit" at bounding box center [830, 587] width 37 height 17
